Goal: Information Seeking & Learning: Learn about a topic

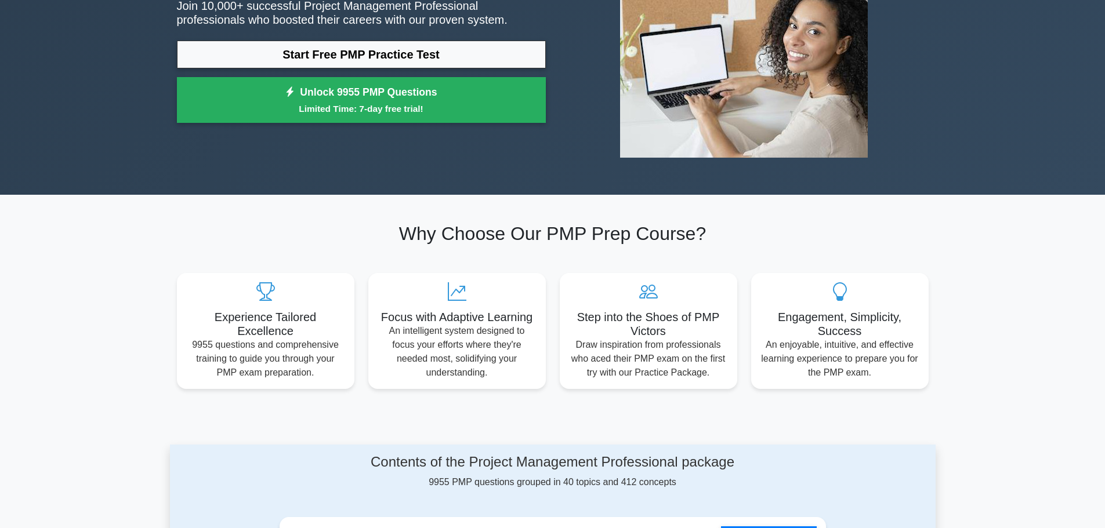
scroll to position [348, 0]
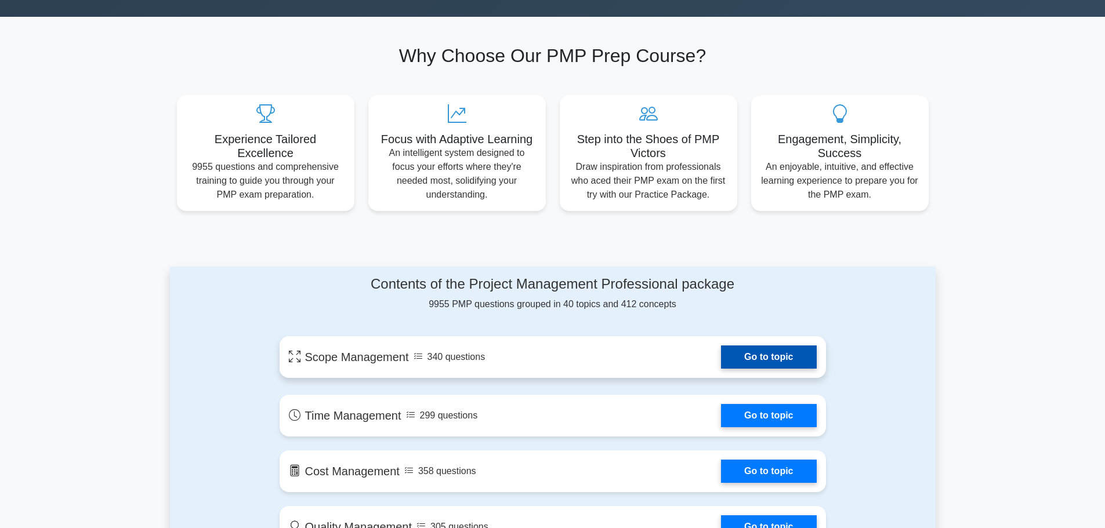
click at [783, 358] on link "Go to topic" at bounding box center [768, 357] width 95 height 23
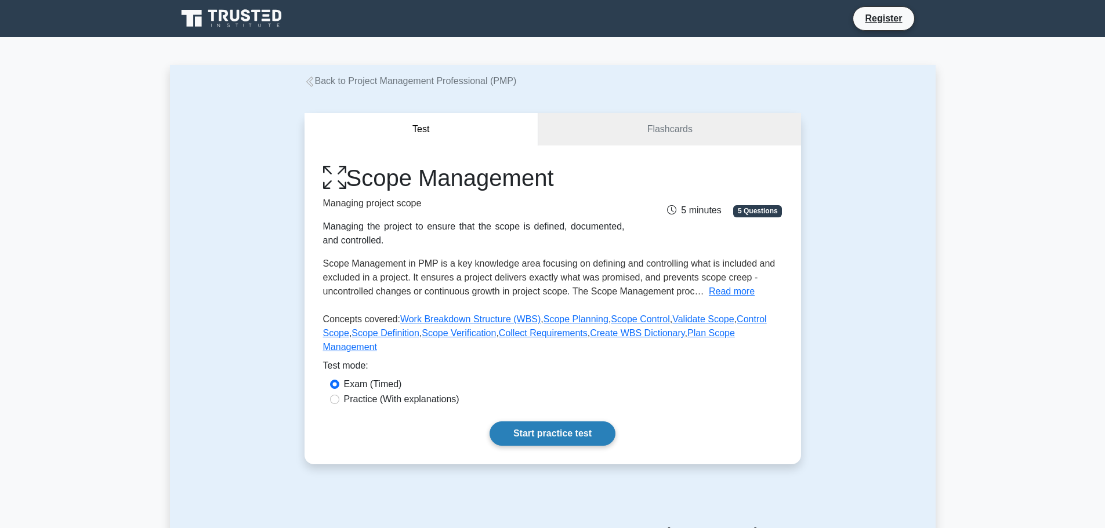
click at [550, 423] on link "Start practice test" at bounding box center [553, 434] width 126 height 24
click at [560, 422] on link "Start practice test" at bounding box center [553, 434] width 126 height 24
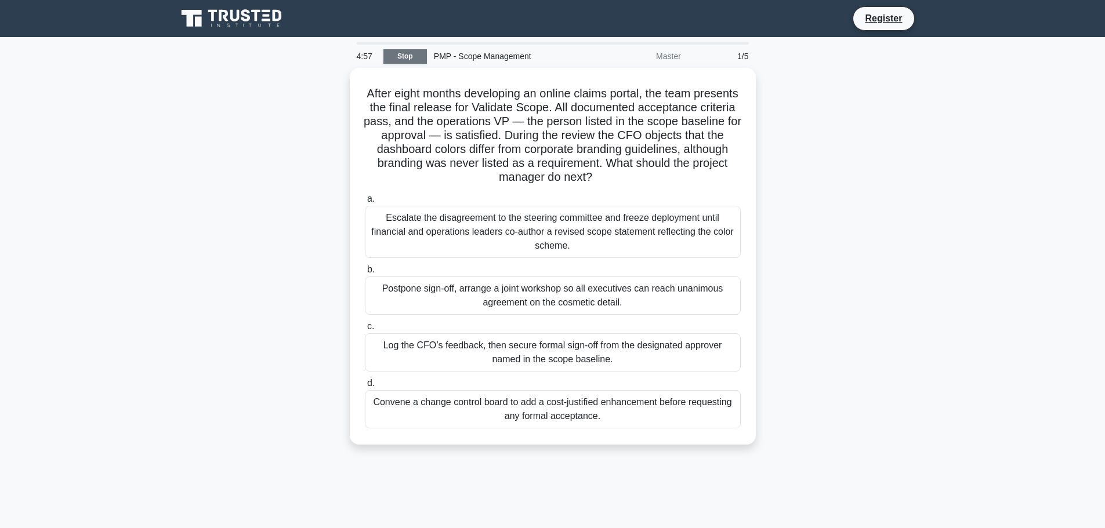
click at [405, 58] on link "Stop" at bounding box center [405, 56] width 44 height 15
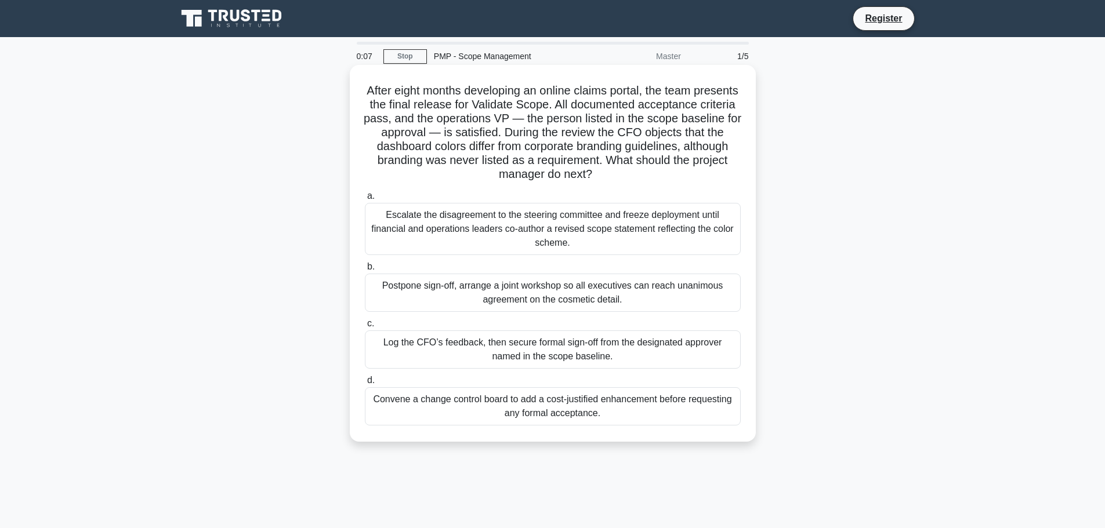
click at [543, 352] on div "Log the CFO’s feedback, then secure formal sign-off from the designated approve…" at bounding box center [553, 350] width 376 height 38
click at [365, 328] on input "c. Log the CFO’s feedback, then secure formal sign-off from the designated appr…" at bounding box center [365, 324] width 0 height 8
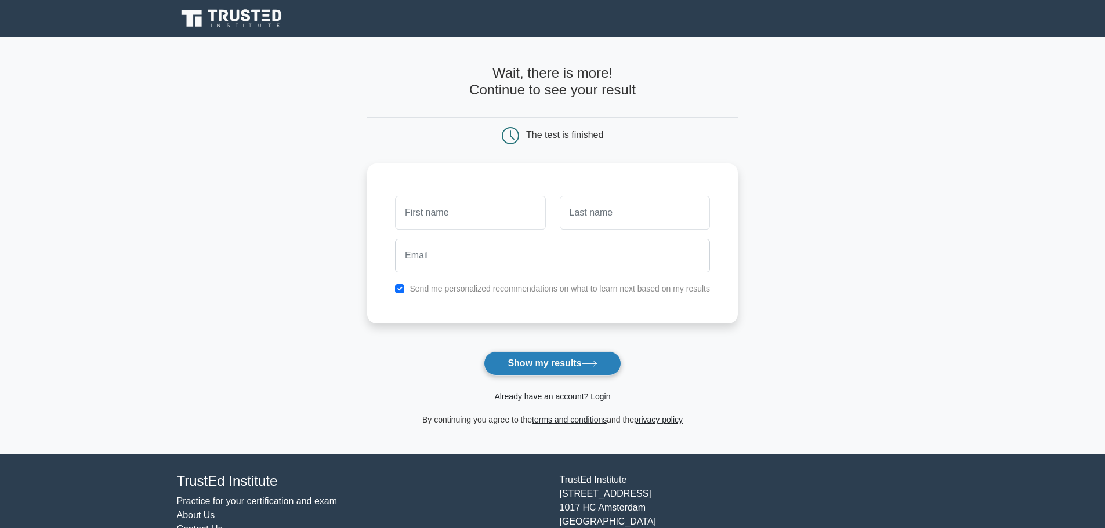
click at [591, 364] on icon at bounding box center [590, 364] width 16 height 6
click at [884, 295] on main "Wait, there is more! Continue to see your result The test is finished and the" at bounding box center [552, 246] width 1105 height 418
